Goal: Find specific page/section: Find specific page/section

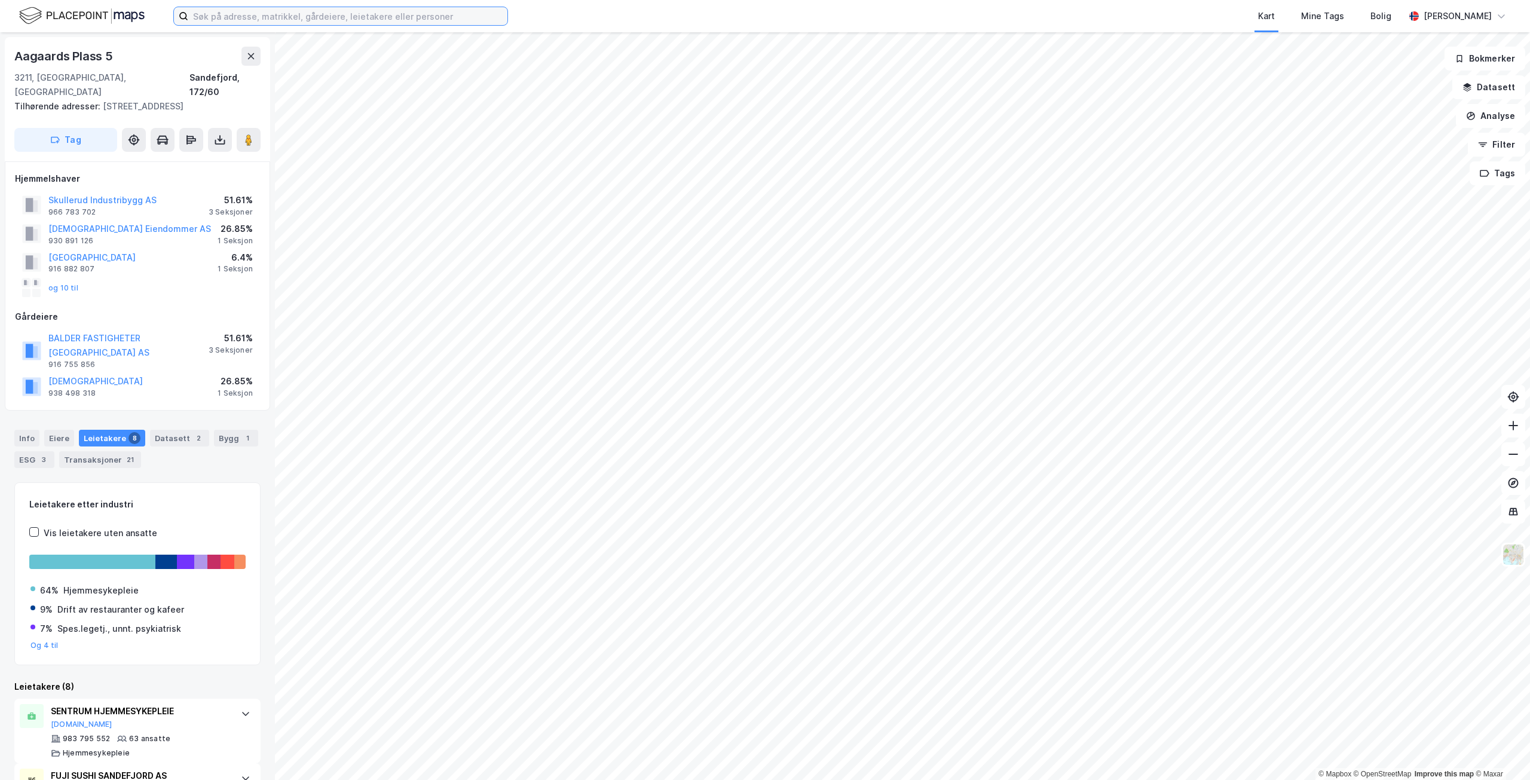
click at [264, 10] on input at bounding box center [347, 16] width 319 height 18
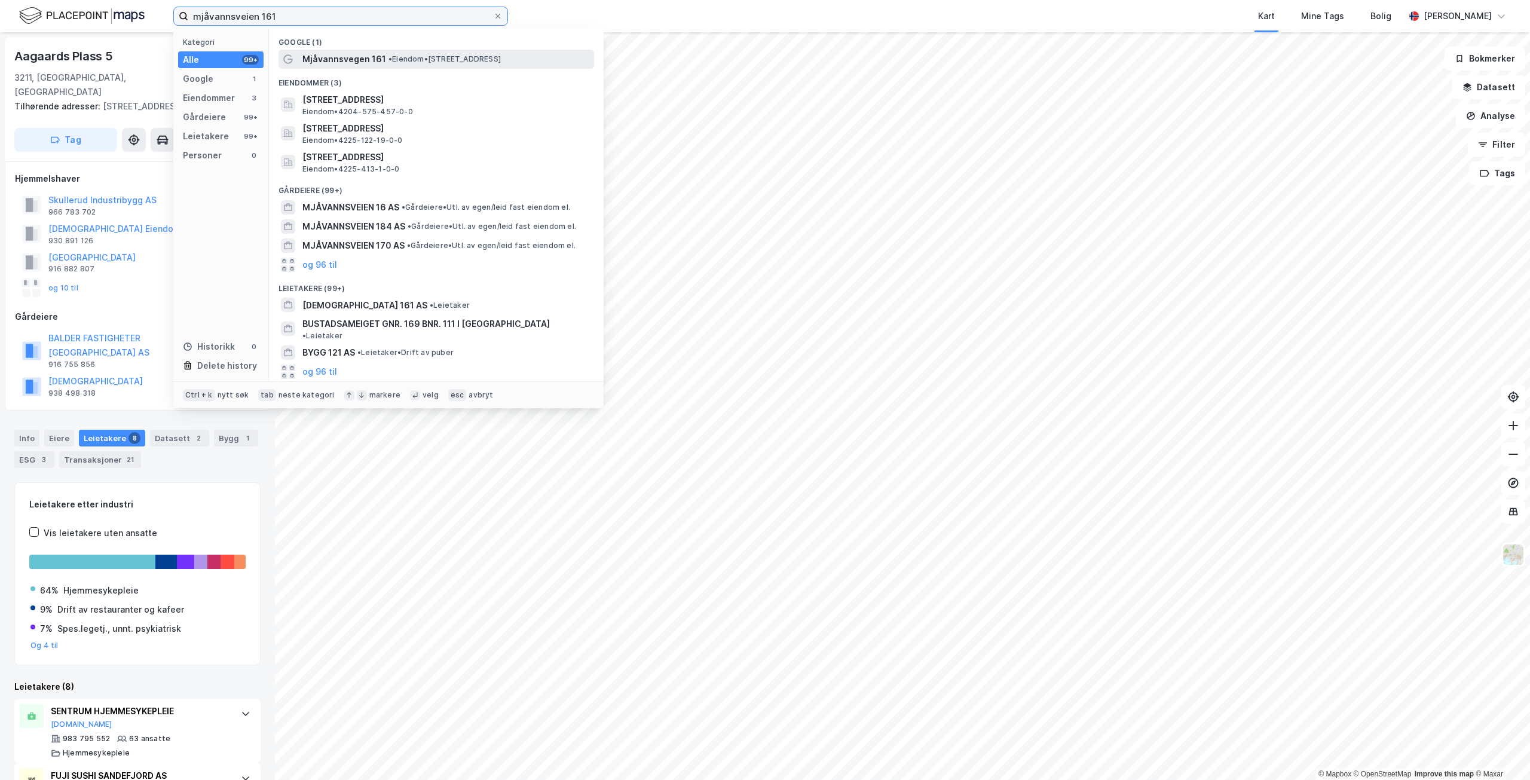
type input "mjåvannsveien 161"
click at [449, 65] on div "Mjåvannsvegen 161 • Eiendom • [STREET_ADDRESS]" at bounding box center [446, 59] width 289 height 14
